Goal: Transaction & Acquisition: Purchase product/service

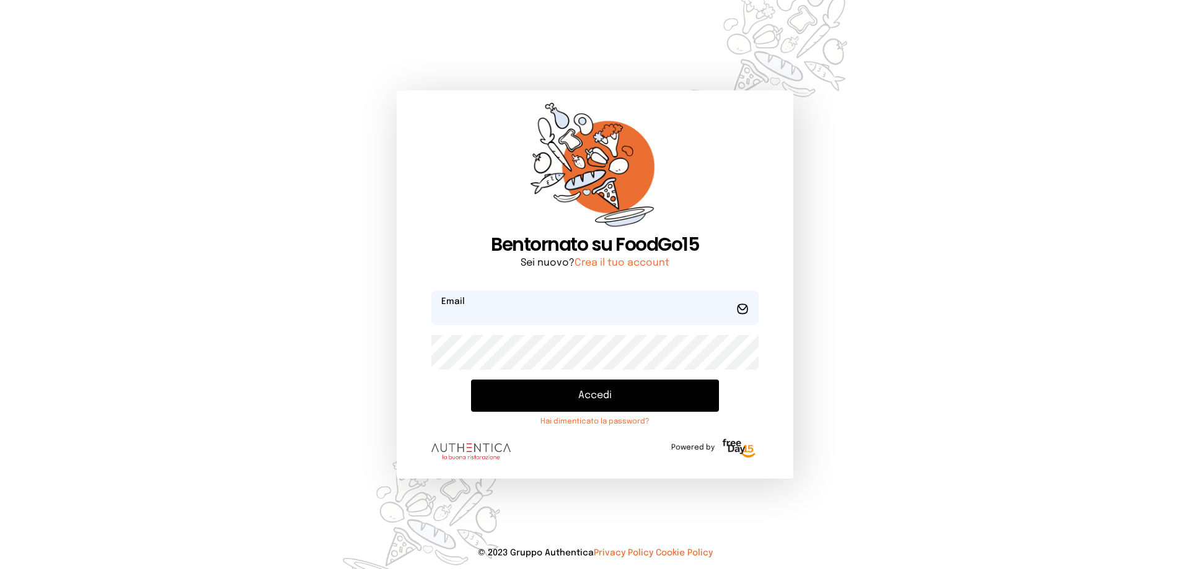
type input "**********"
click at [575, 401] on button "Accedi" at bounding box center [595, 396] width 248 height 32
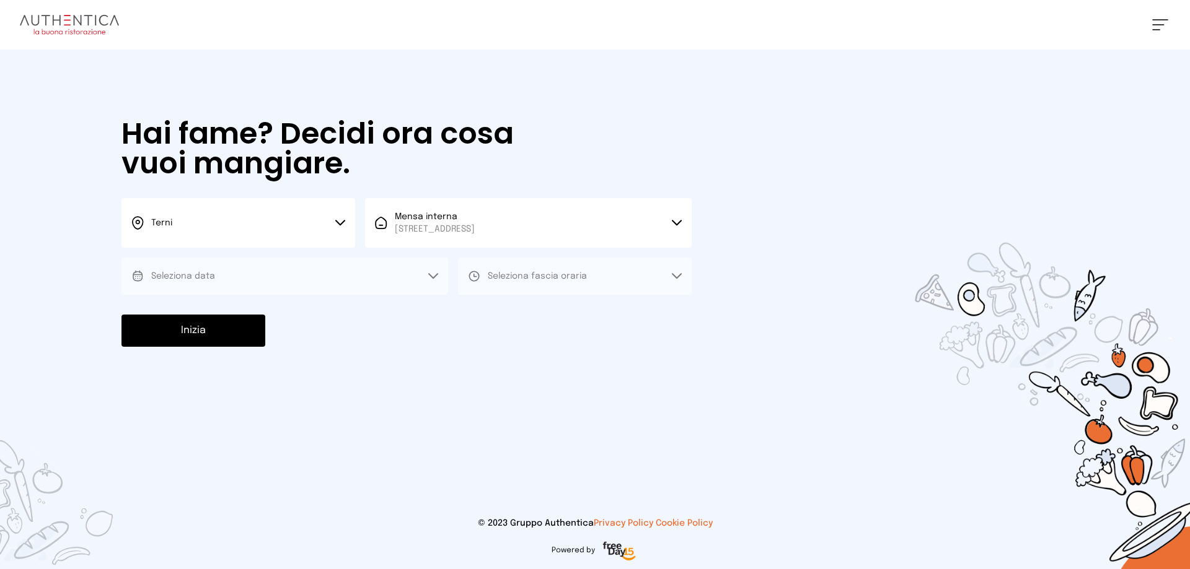
click at [252, 261] on button "Seleziona data" at bounding box center [284, 276] width 327 height 37
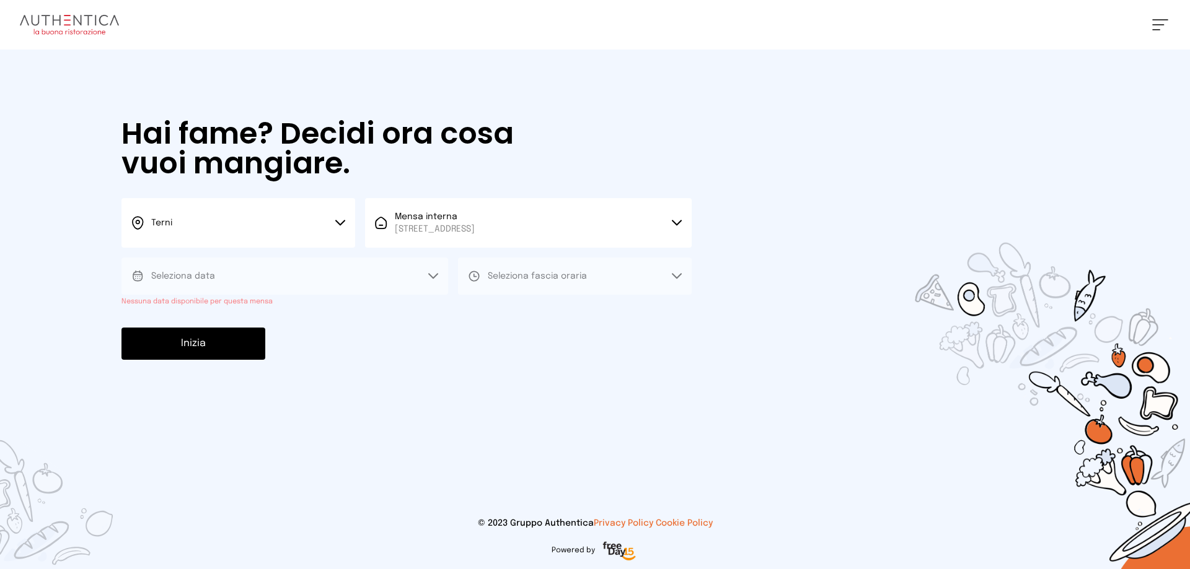
click at [245, 275] on button "Seleziona data" at bounding box center [284, 276] width 327 height 37
click at [388, 276] on button "Seleziona data" at bounding box center [284, 276] width 327 height 37
click at [427, 275] on button "Seleziona data" at bounding box center [284, 276] width 327 height 37
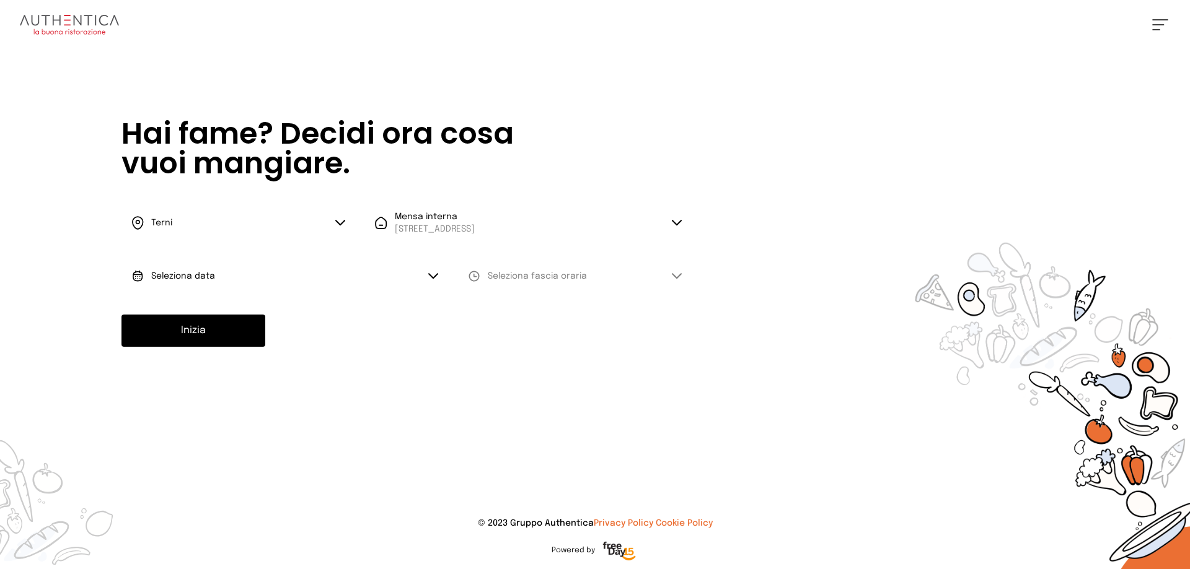
click at [162, 271] on span "Seleziona data" at bounding box center [183, 276] width 64 height 12
click at [186, 309] on span "[DATE], [DATE]" at bounding box center [181, 311] width 61 height 12
click at [501, 272] on span "Seleziona fascia oraria" at bounding box center [537, 276] width 99 height 9
click at [500, 311] on span "Pranzo" at bounding box center [503, 311] width 30 height 12
click at [208, 330] on button "Inizia" at bounding box center [193, 331] width 144 height 32
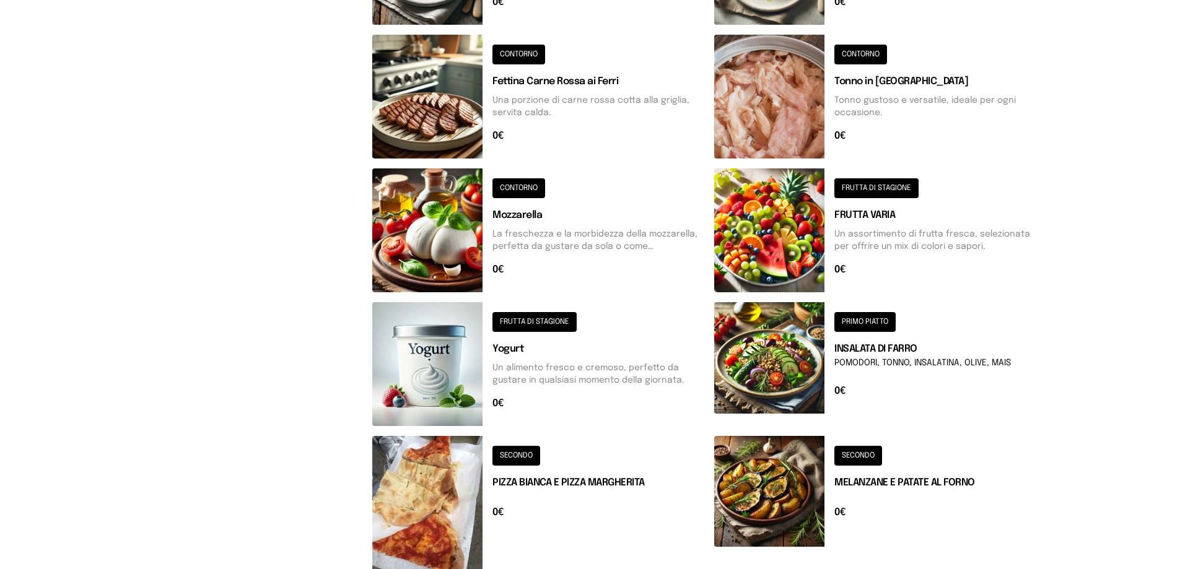
scroll to position [419, 0]
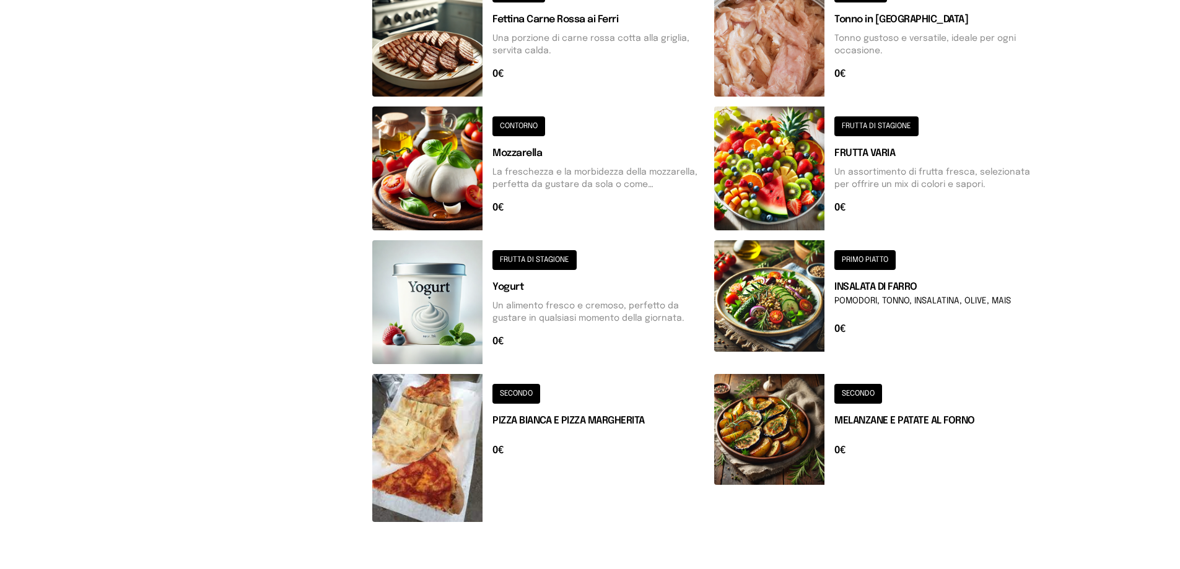
click at [532, 426] on button at bounding box center [538, 448] width 332 height 148
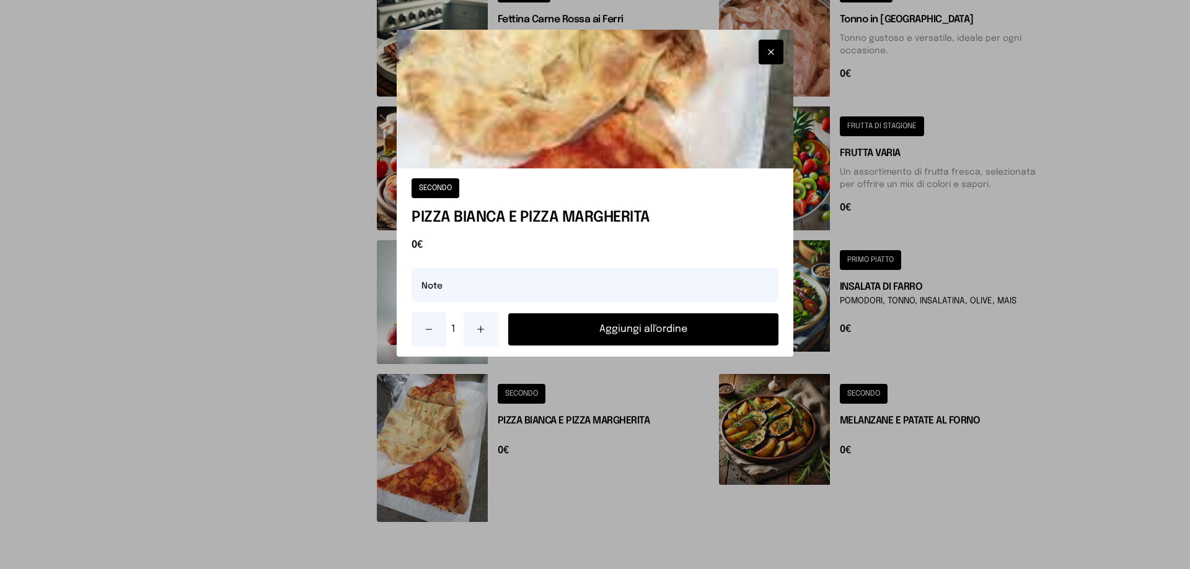
click at [666, 481] on div at bounding box center [595, 284] width 1190 height 569
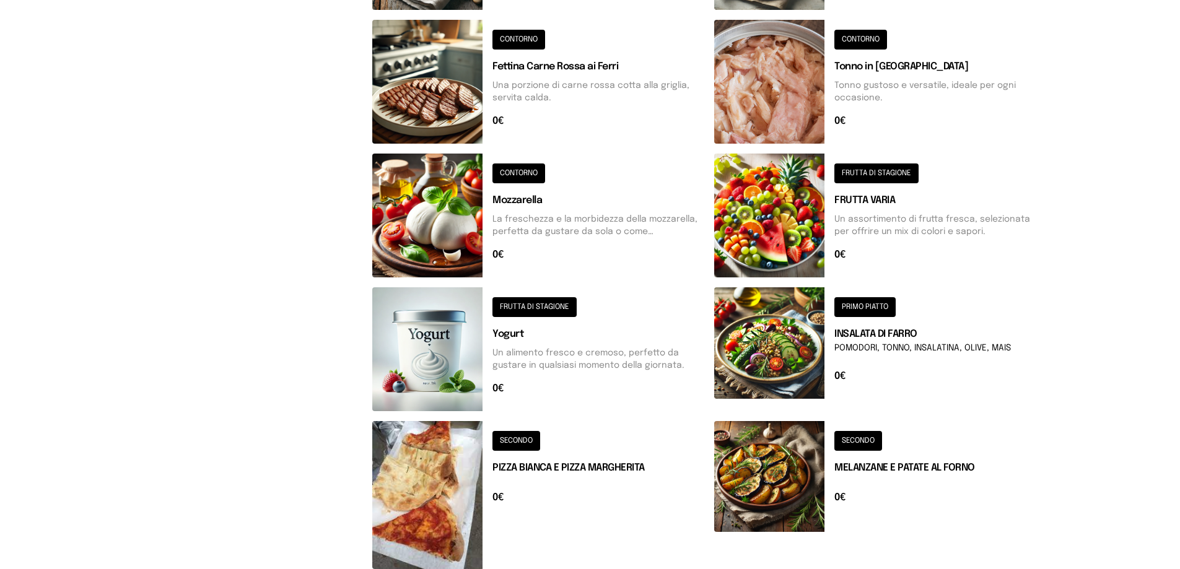
scroll to position [481, 0]
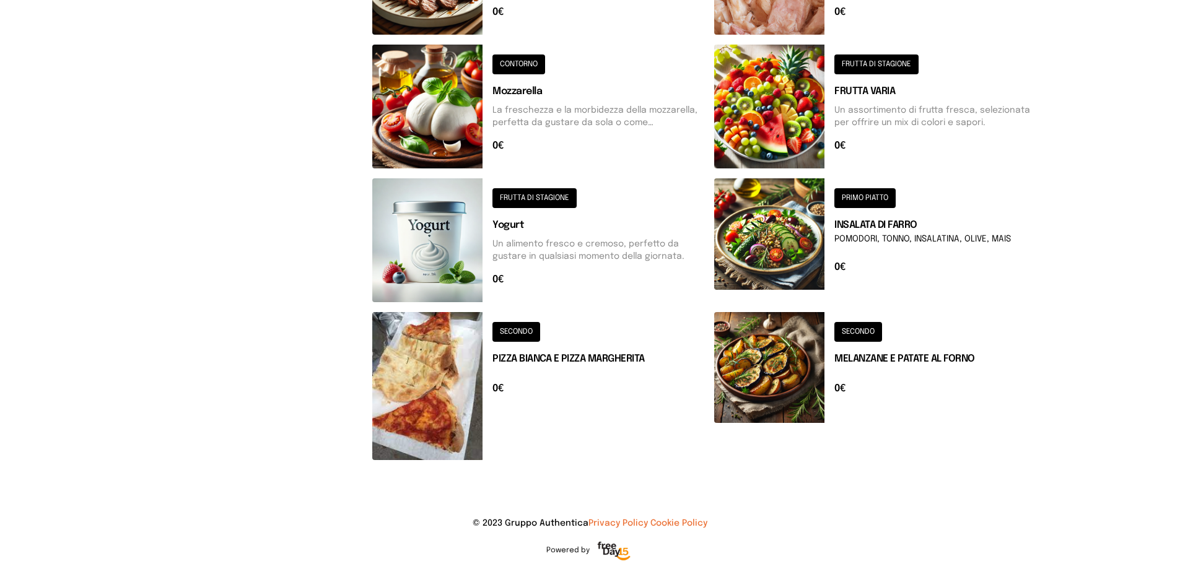
click at [457, 393] on button at bounding box center [538, 386] width 332 height 148
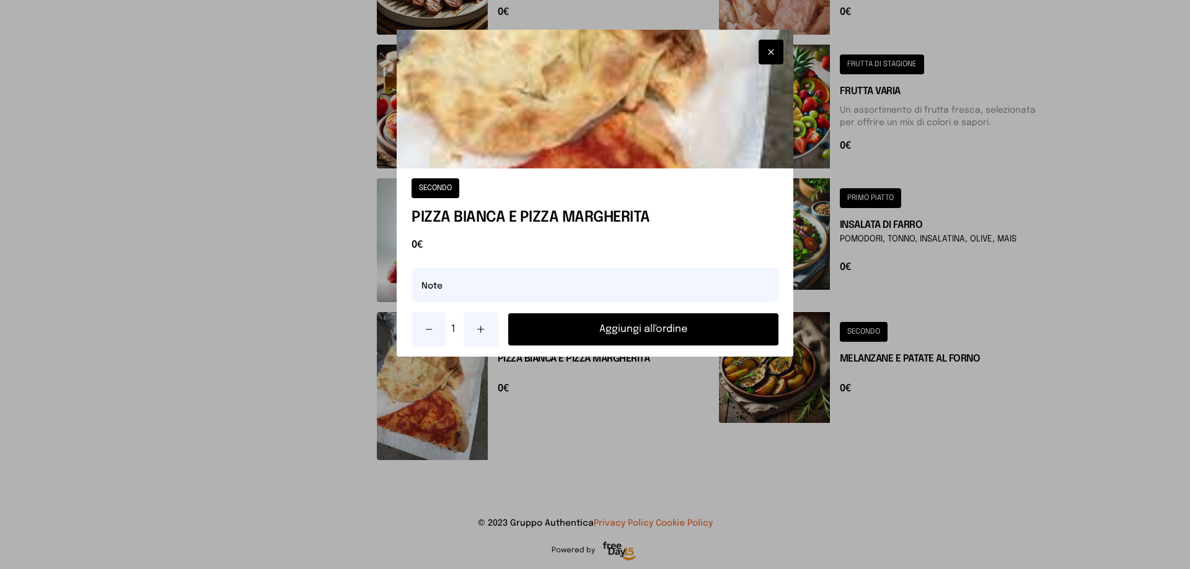
click at [650, 331] on button "Aggiungi all'ordine" at bounding box center [643, 330] width 270 height 32
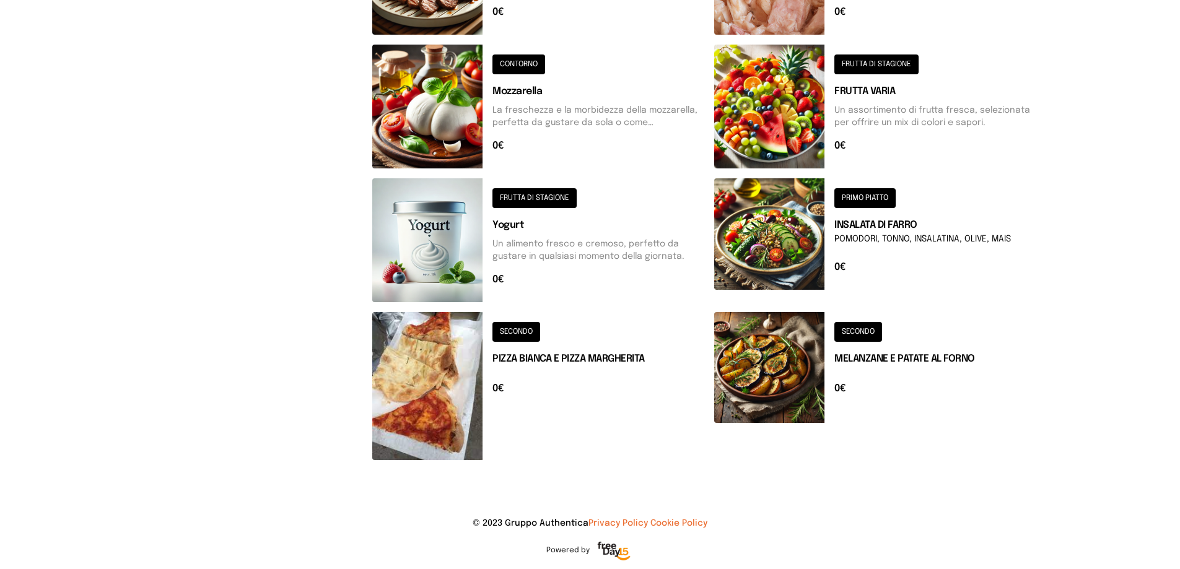
click at [750, 371] on button at bounding box center [880, 386] width 332 height 148
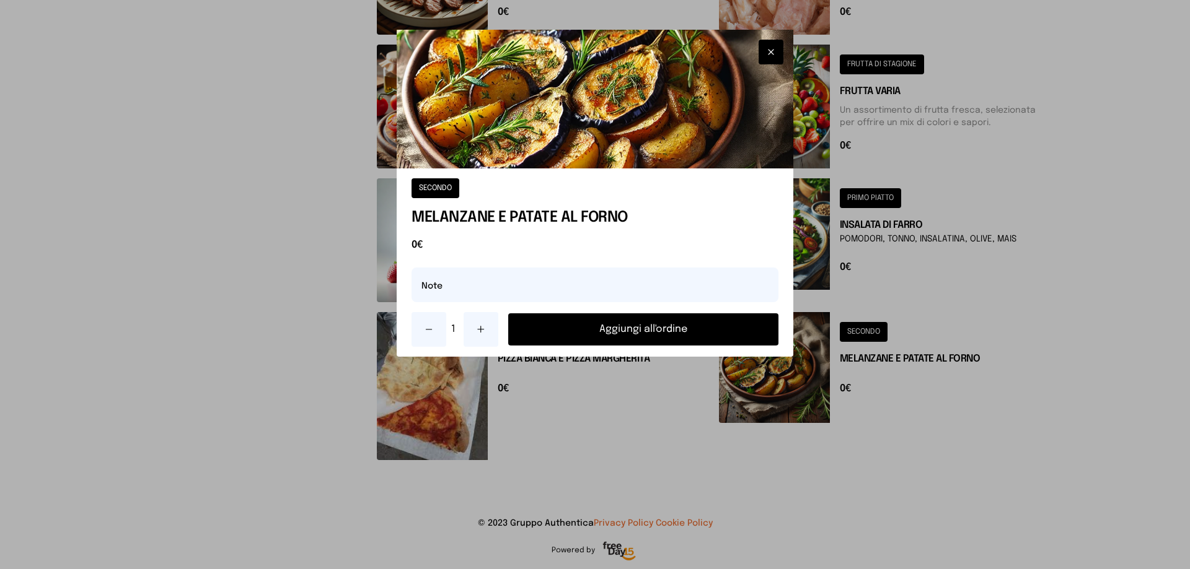
click at [657, 330] on button "Aggiungi all'ordine" at bounding box center [643, 330] width 270 height 32
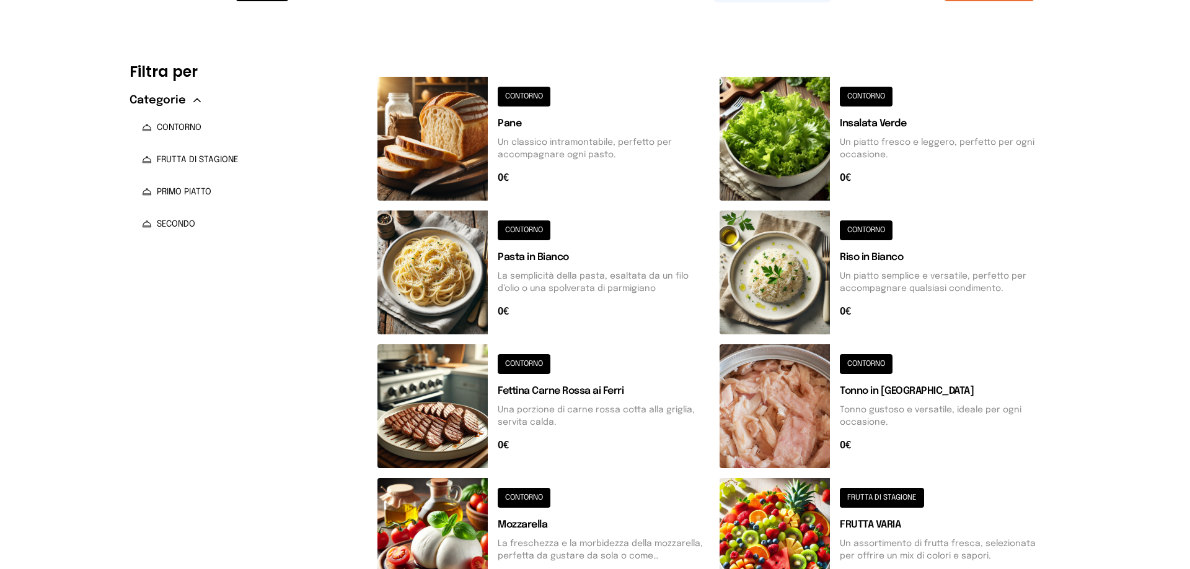
scroll to position [0, 0]
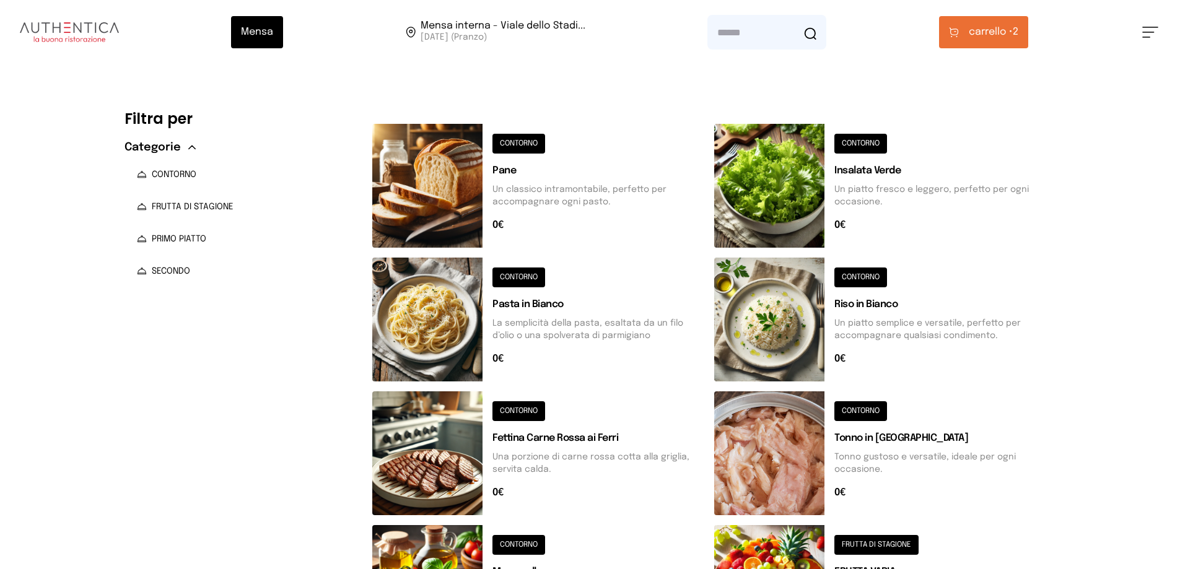
click at [992, 40] on button "carrello • 2" at bounding box center [983, 32] width 89 height 32
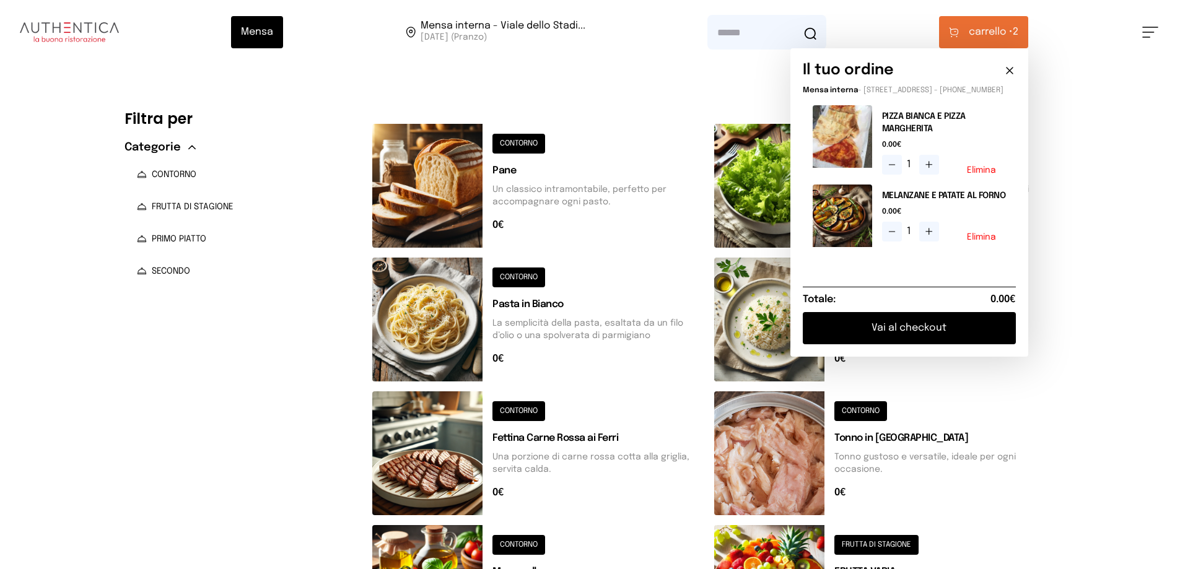
click at [916, 339] on button "Vai al checkout" at bounding box center [909, 328] width 213 height 32
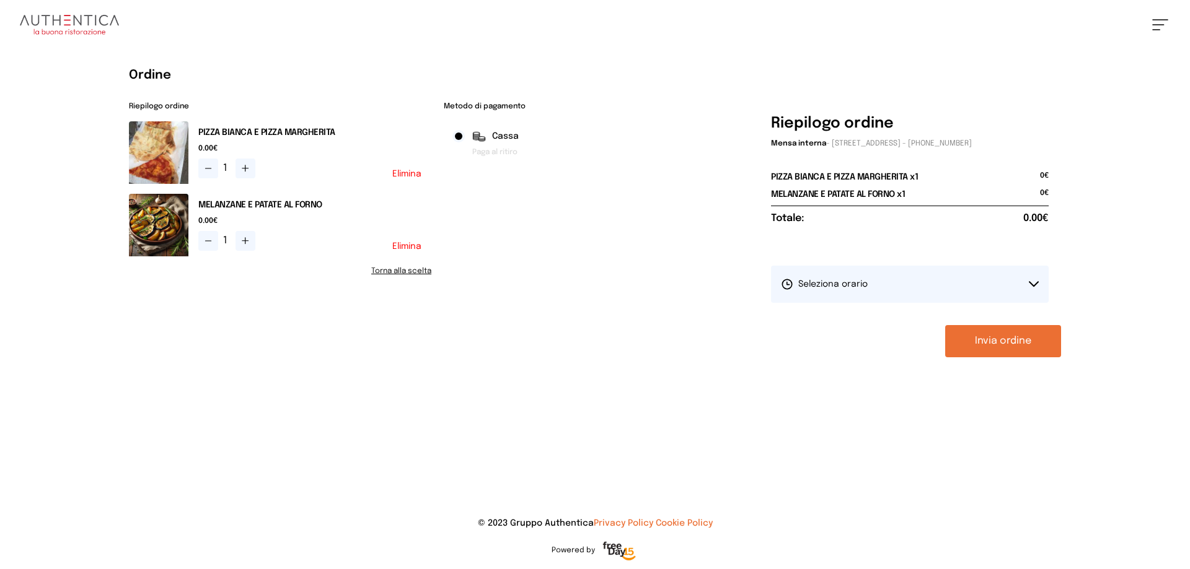
click at [900, 291] on button "Seleziona orario" at bounding box center [910, 284] width 278 height 37
click at [841, 324] on span "1° Turno (13:00 - 15:00)" at bounding box center [828, 319] width 94 height 12
click at [987, 348] on button "Invia ordine" at bounding box center [1003, 341] width 116 height 32
